Goal: Complete application form

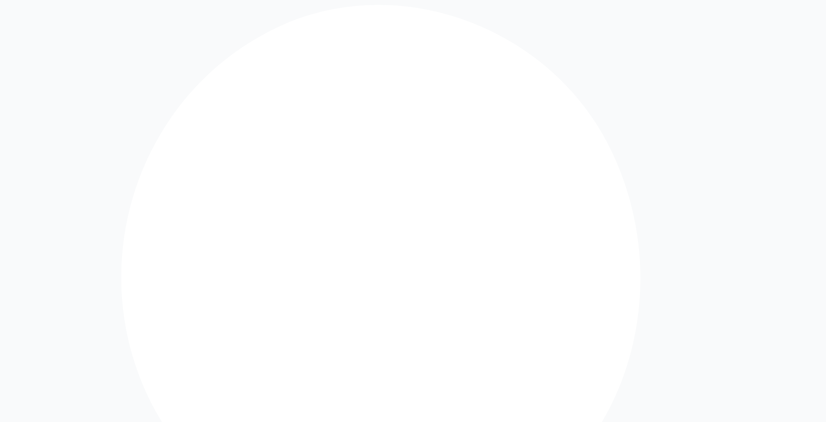
drag, startPoint x: 419, startPoint y: 160, endPoint x: 315, endPoint y: 156, distance: 103.4
paste input "**"
type input "**********"
